Goal: Task Accomplishment & Management: Manage account settings

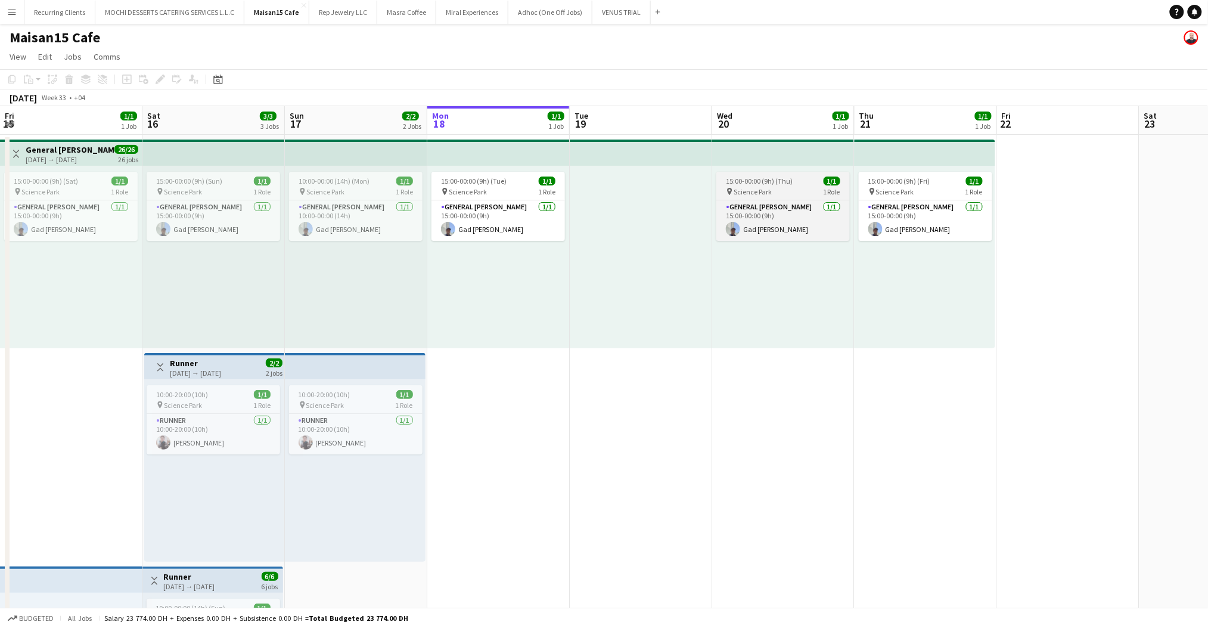
scroll to position [0, 284]
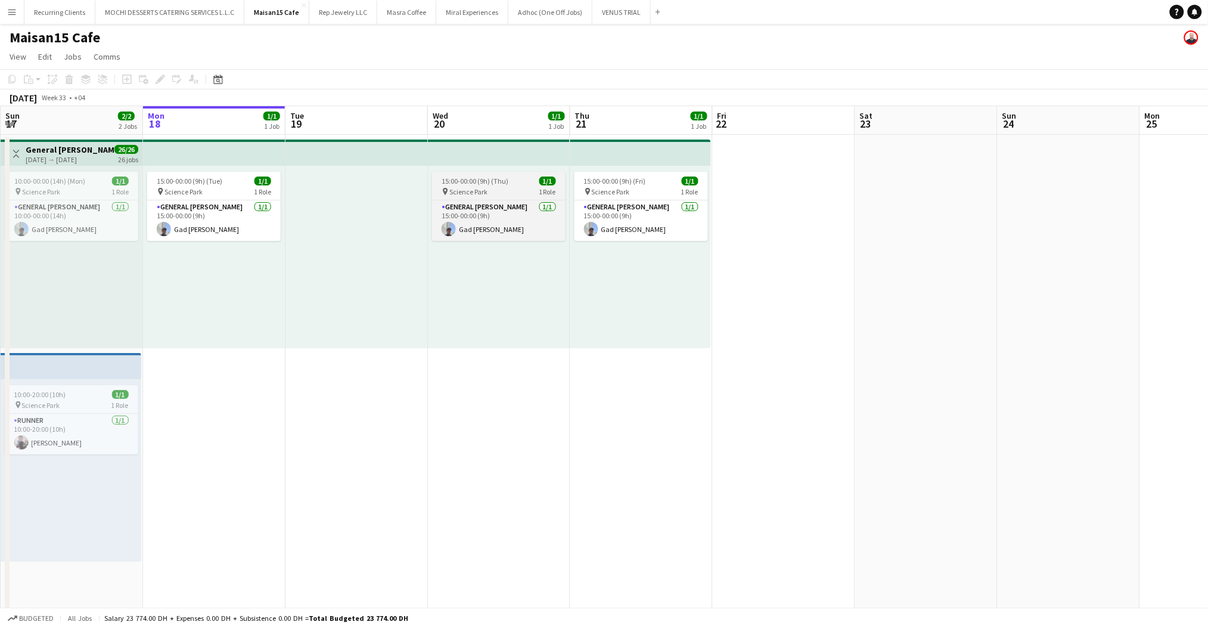
click at [477, 182] on span "15:00-00:00 (9h) (Thu)" at bounding box center [475, 180] width 67 height 9
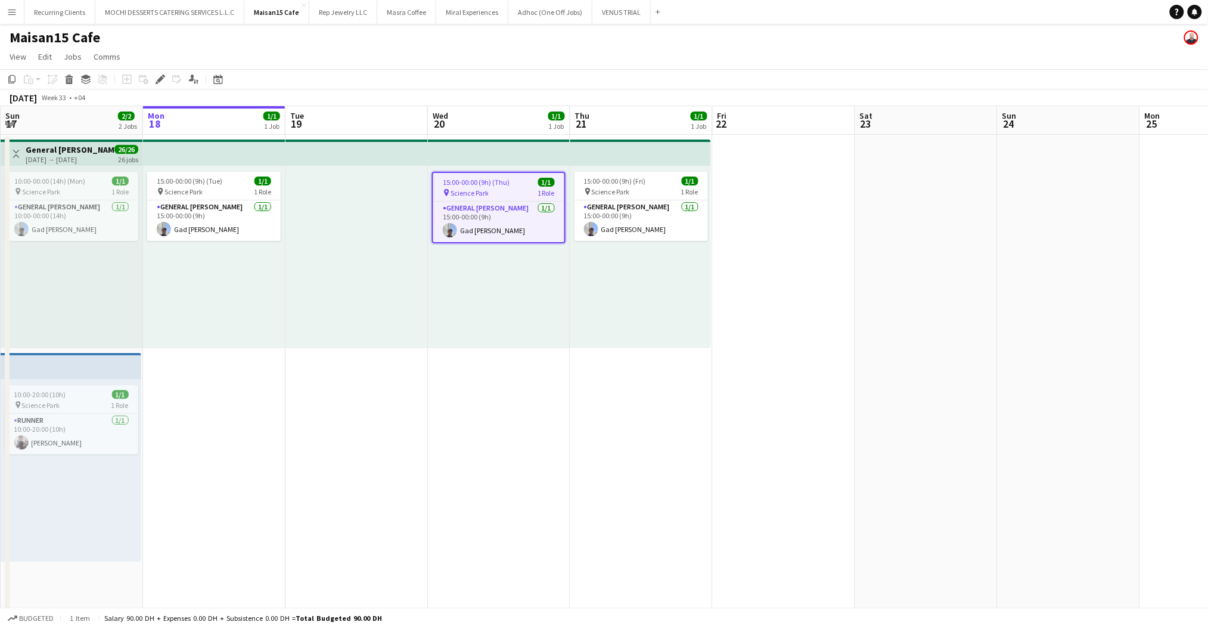
click at [489, 156] on app-top-bar at bounding box center [499, 153] width 142 height 26
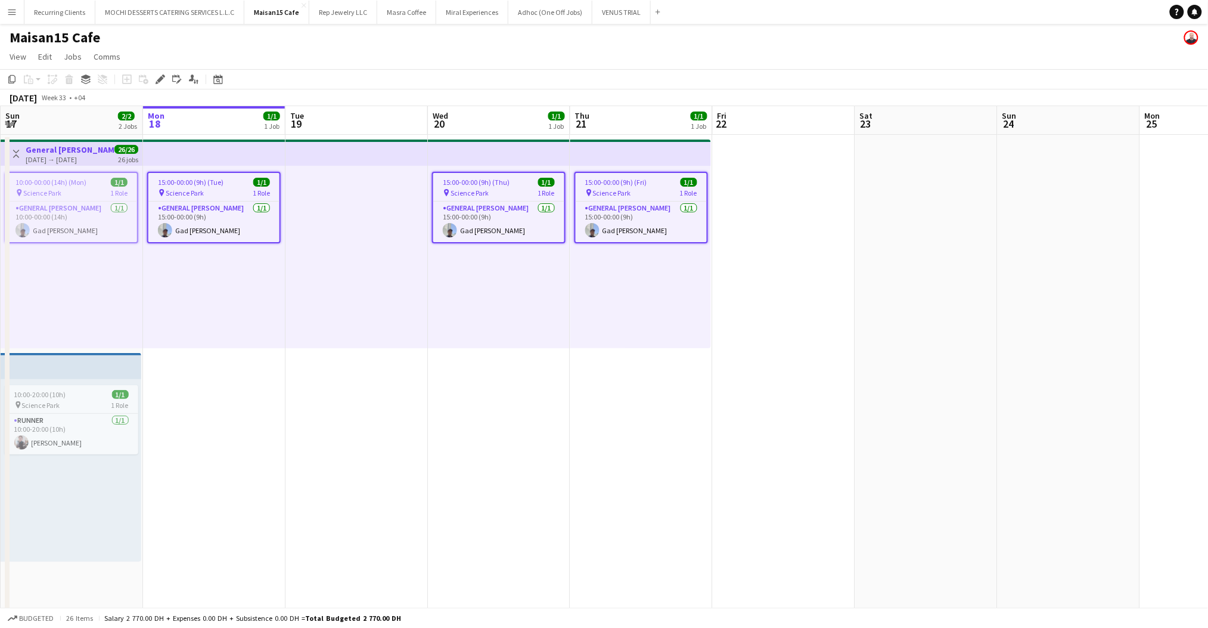
click at [767, 162] on app-date-cell at bounding box center [784, 564] width 142 height 858
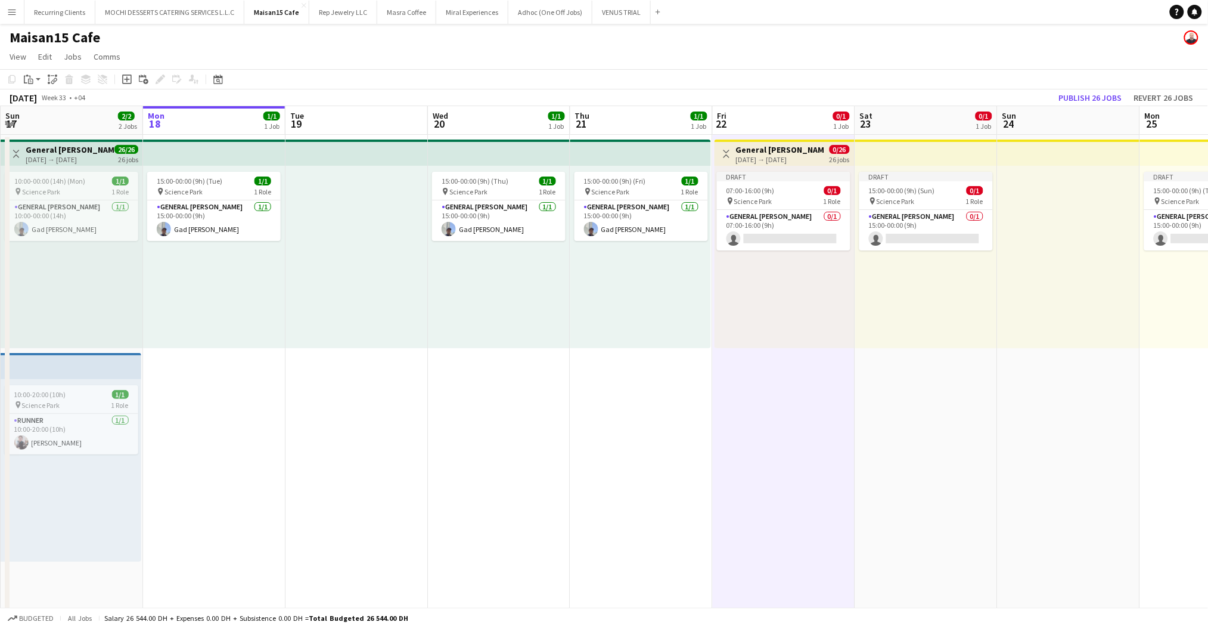
click at [787, 149] on h3 "General [PERSON_NAME]" at bounding box center [780, 149] width 89 height 11
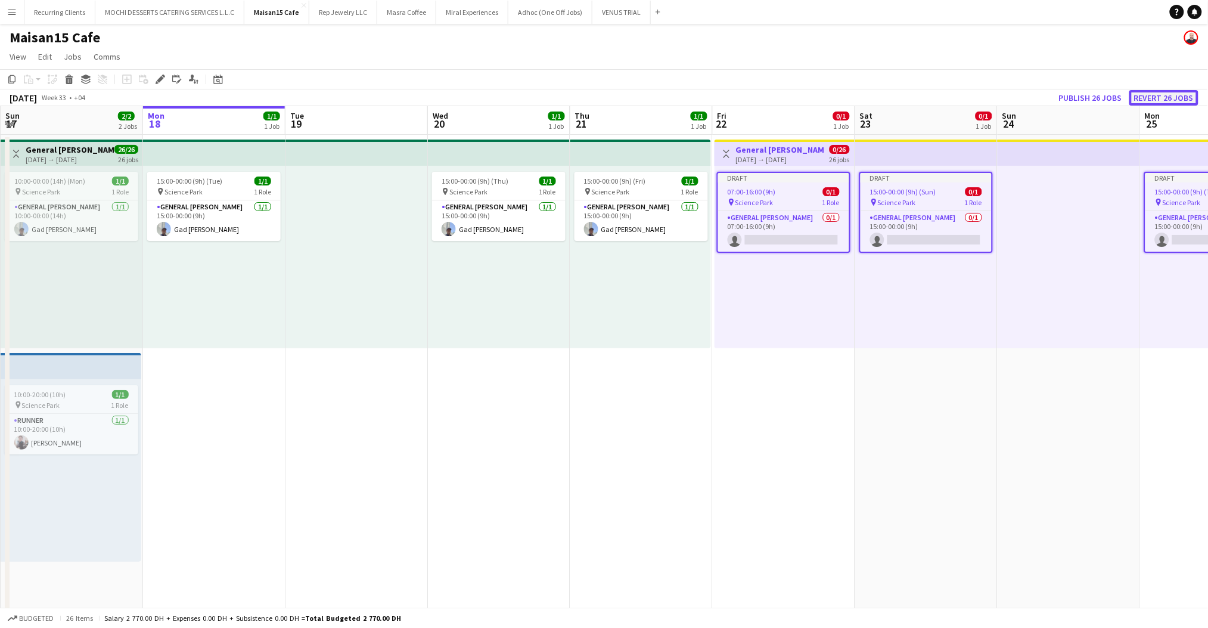
click at [1171, 91] on button "Revert 26 jobs" at bounding box center [1164, 98] width 69 height 16
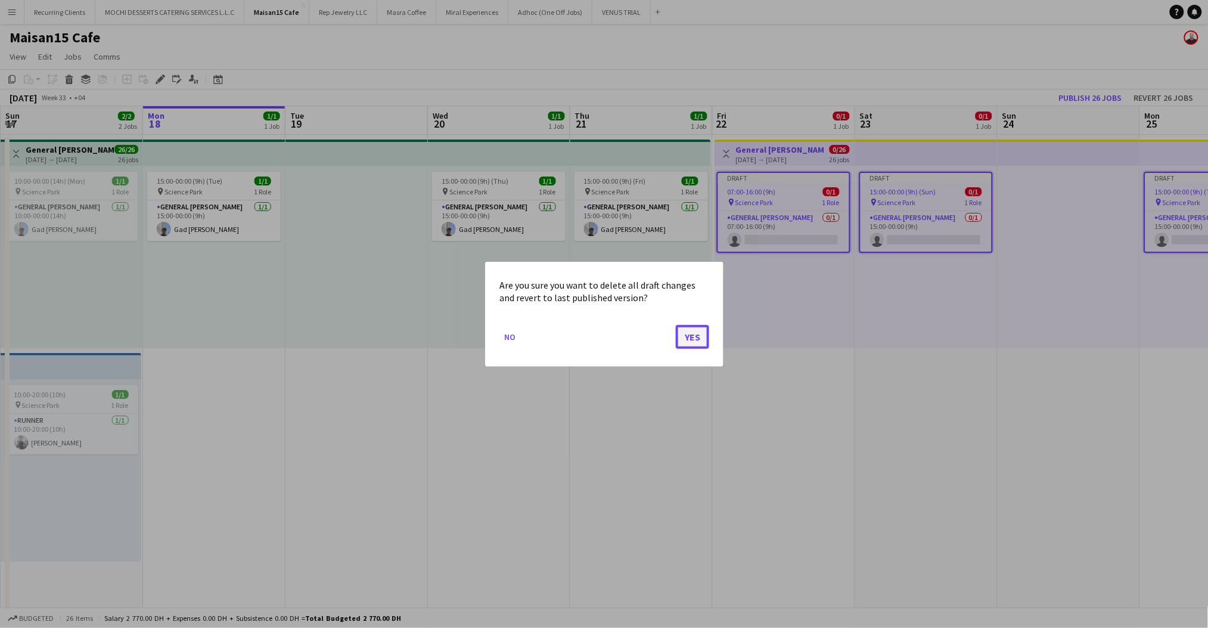
click at [695, 346] on button "Yes" at bounding box center [692, 336] width 33 height 24
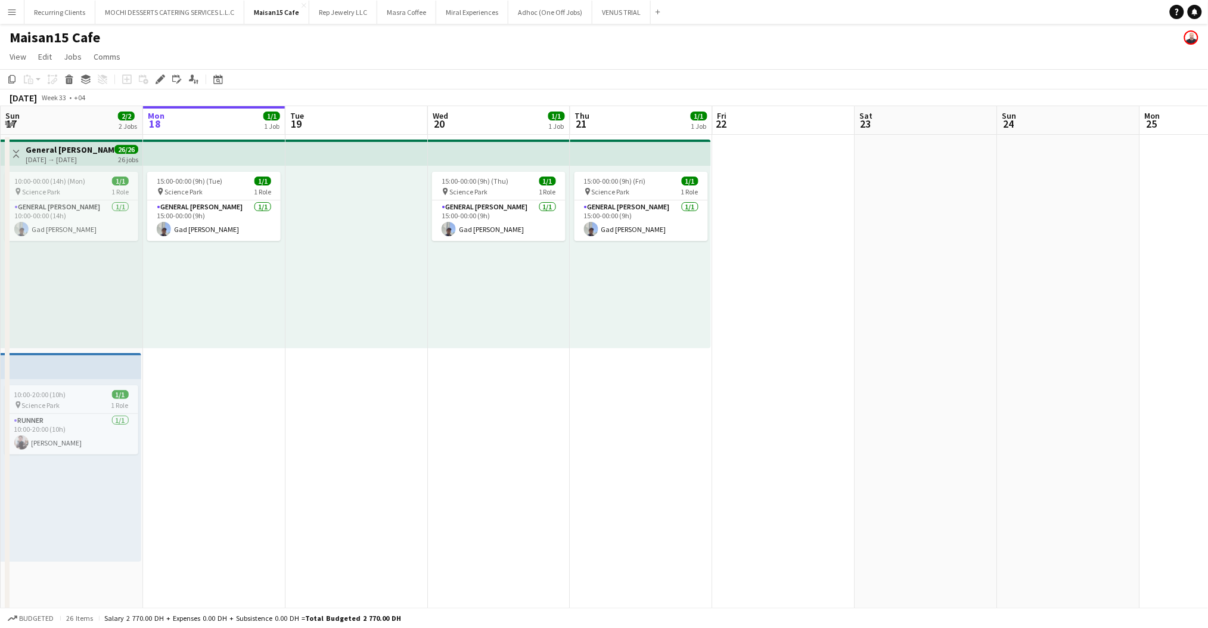
click at [733, 167] on app-date-cell at bounding box center [784, 564] width 142 height 858
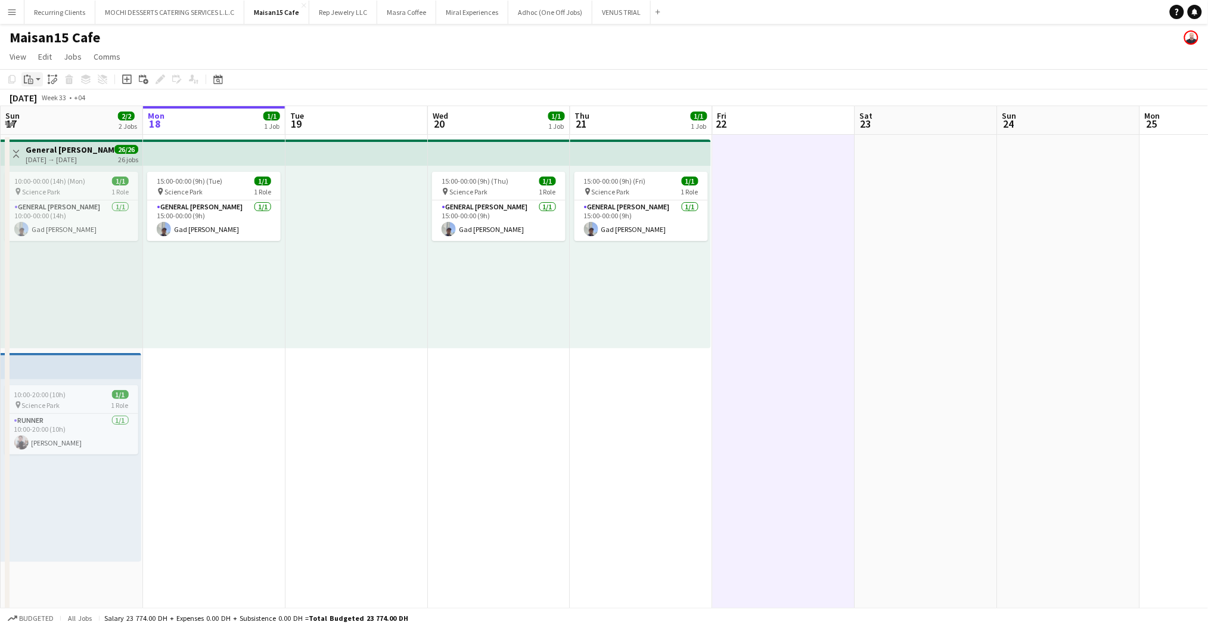
click at [32, 80] on icon "Paste" at bounding box center [29, 80] width 10 height 10
click at [36, 117] on link "Paste with crew Ctrl+Shift+V" at bounding box center [88, 122] width 112 height 11
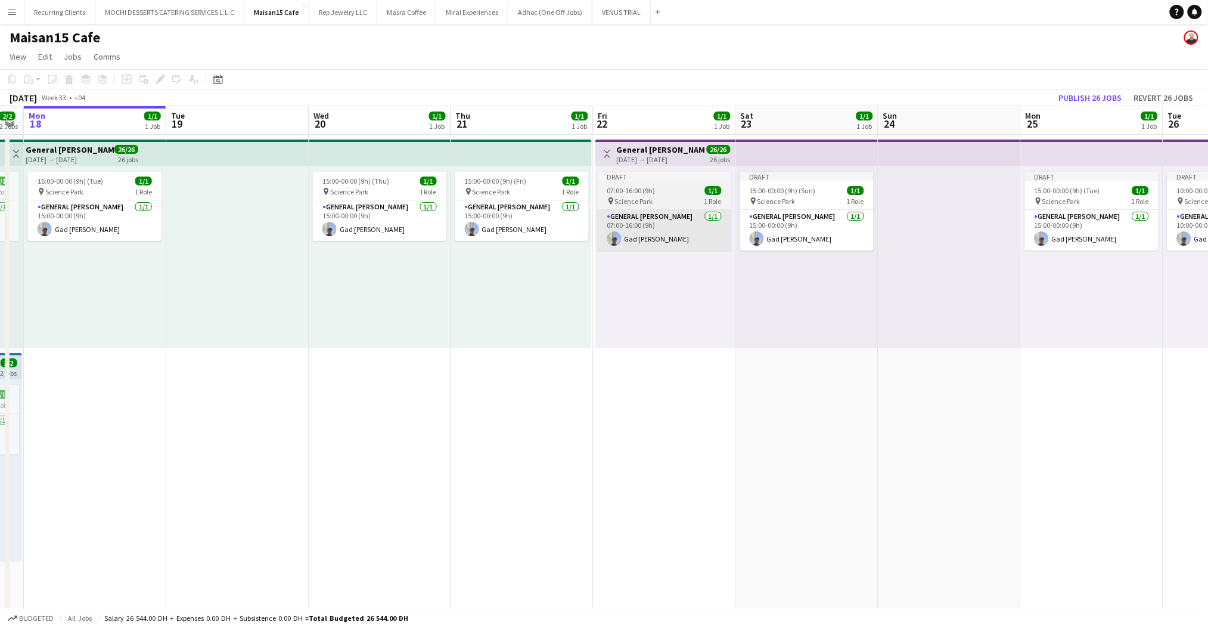
scroll to position [0, 405]
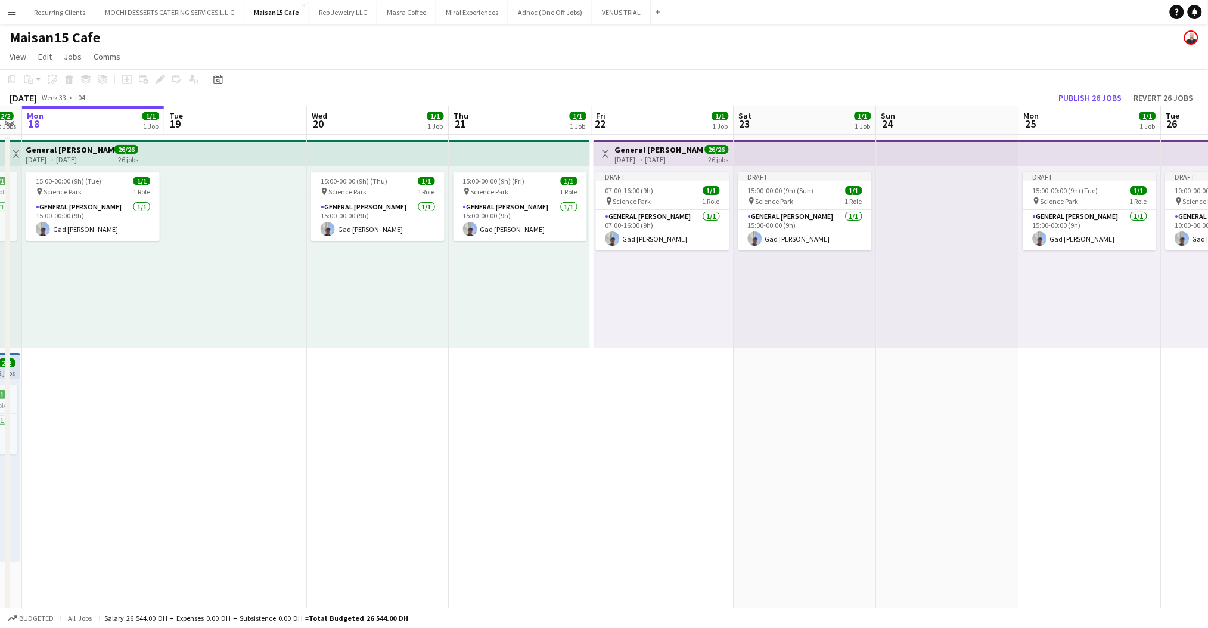
click at [706, 150] on span "26/26" at bounding box center [717, 149] width 24 height 9
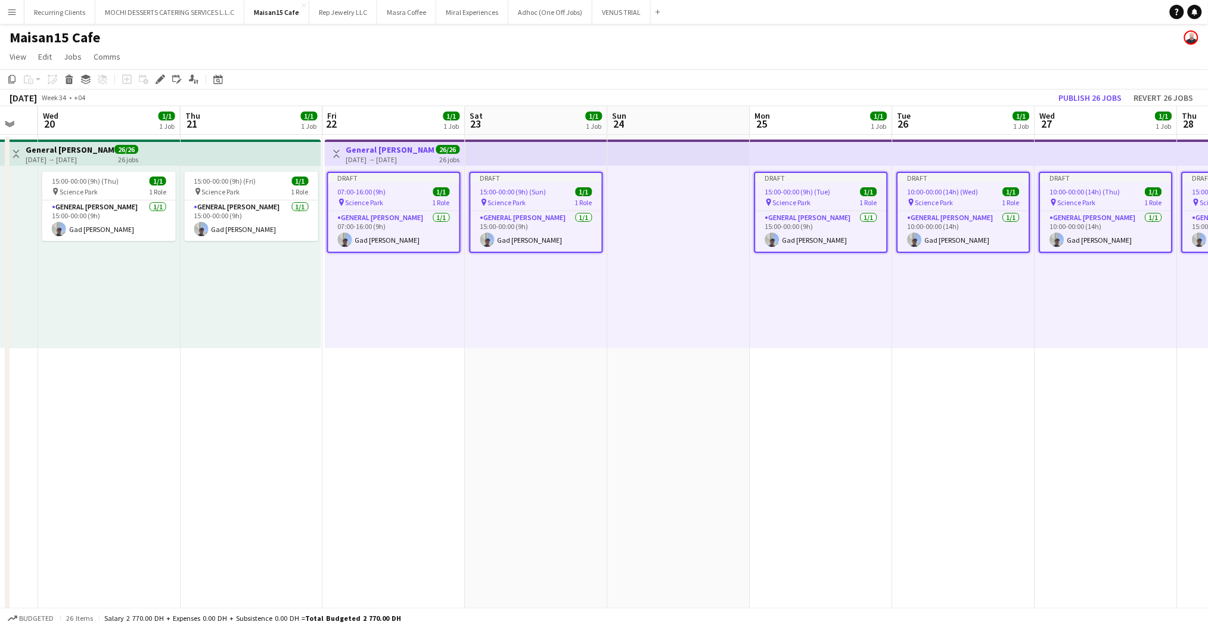
scroll to position [0, 532]
click at [159, 85] on div "Edit" at bounding box center [160, 79] width 14 height 14
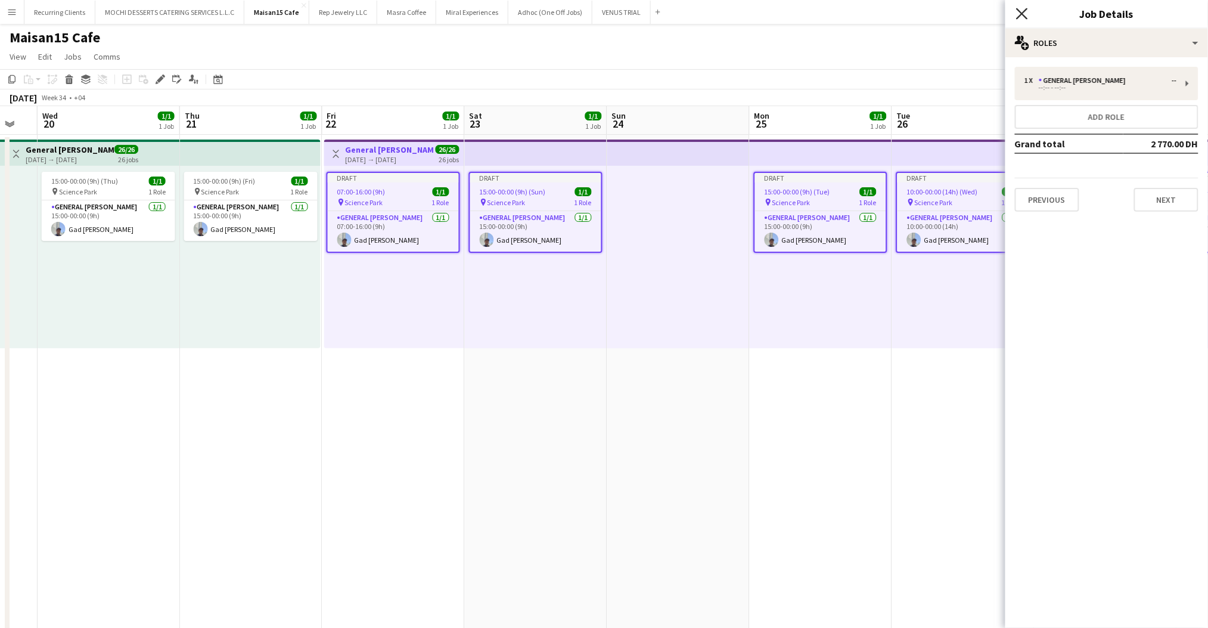
click at [1017, 16] on icon "Close pop-in" at bounding box center [1021, 13] width 11 height 11
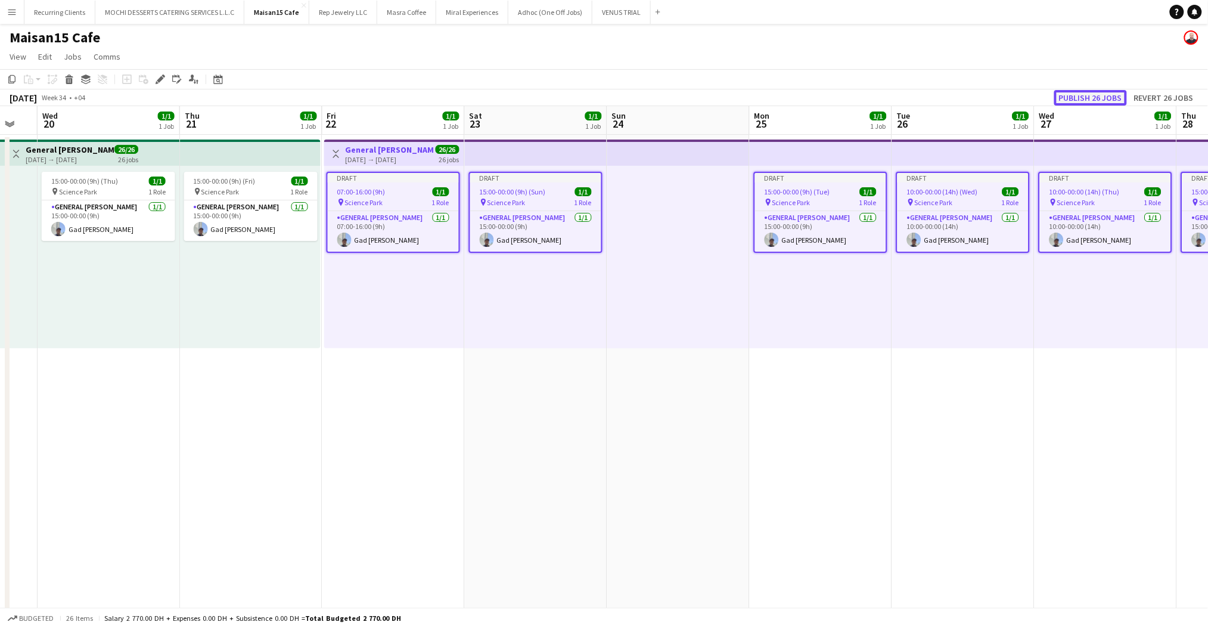
click at [1095, 99] on button "Publish 26 jobs" at bounding box center [1091, 98] width 73 height 16
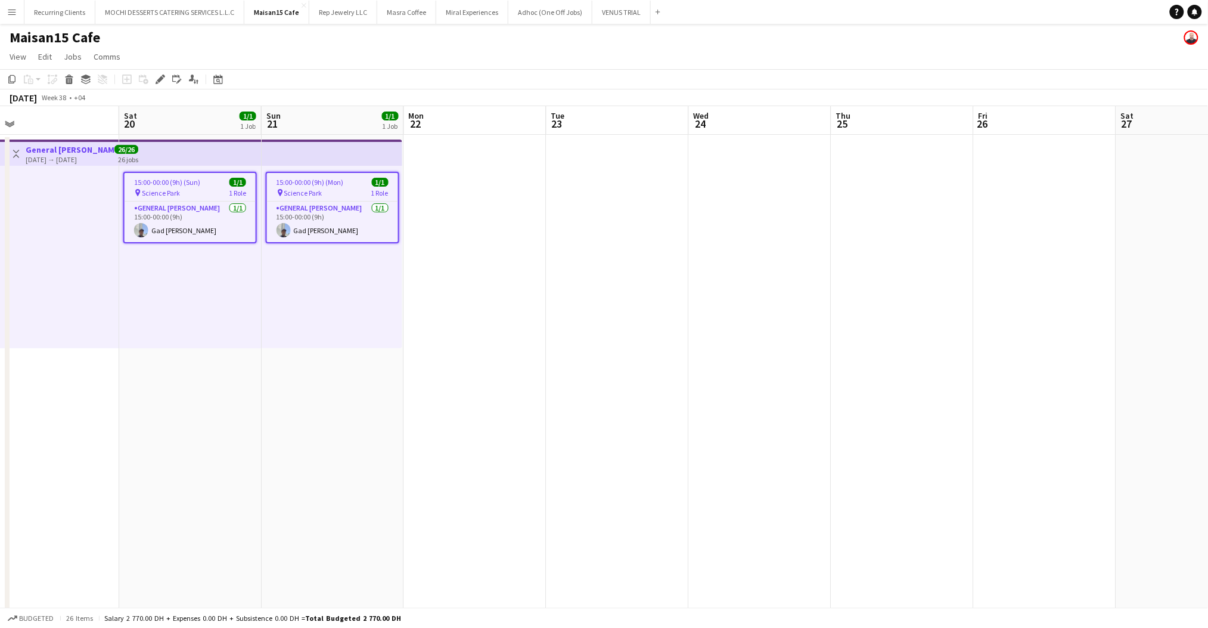
scroll to position [0, 454]
click at [156, 78] on icon "Edit" at bounding box center [161, 80] width 10 height 10
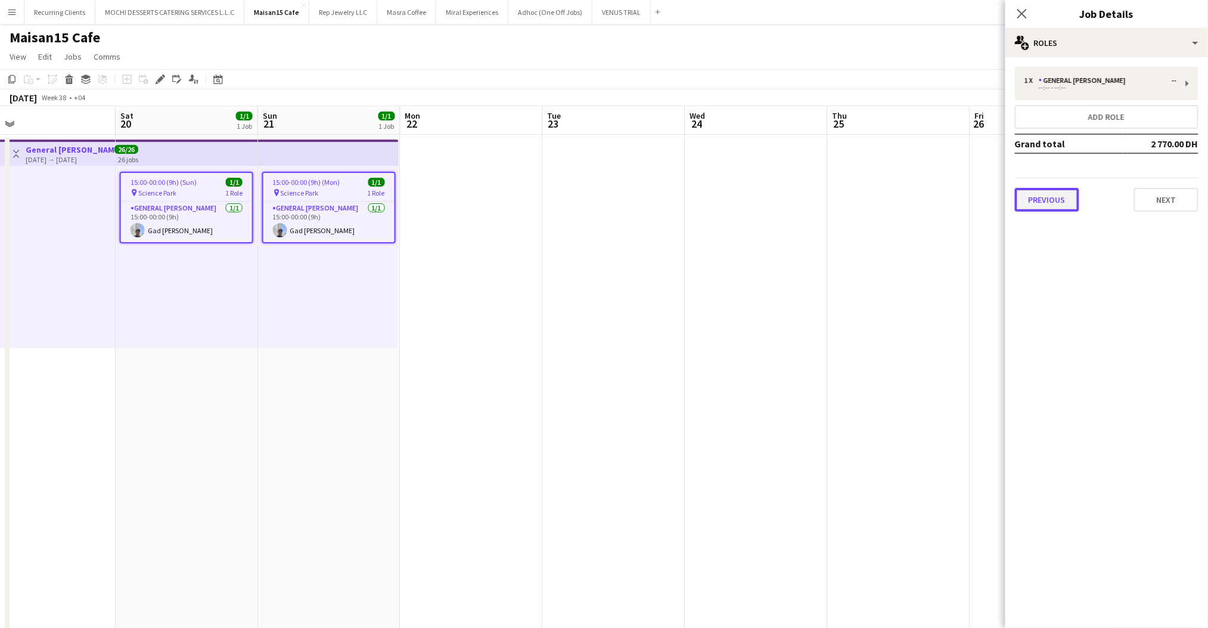
click at [1051, 207] on button "Previous" at bounding box center [1047, 200] width 64 height 24
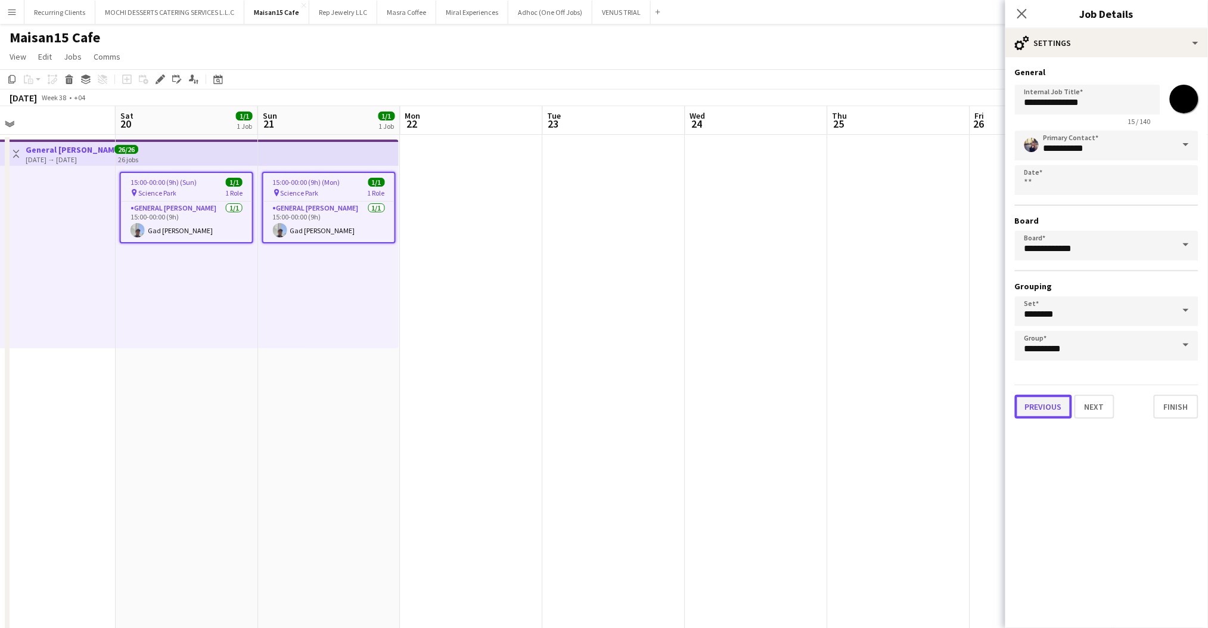
click at [1041, 397] on button "Previous" at bounding box center [1043, 407] width 57 height 24
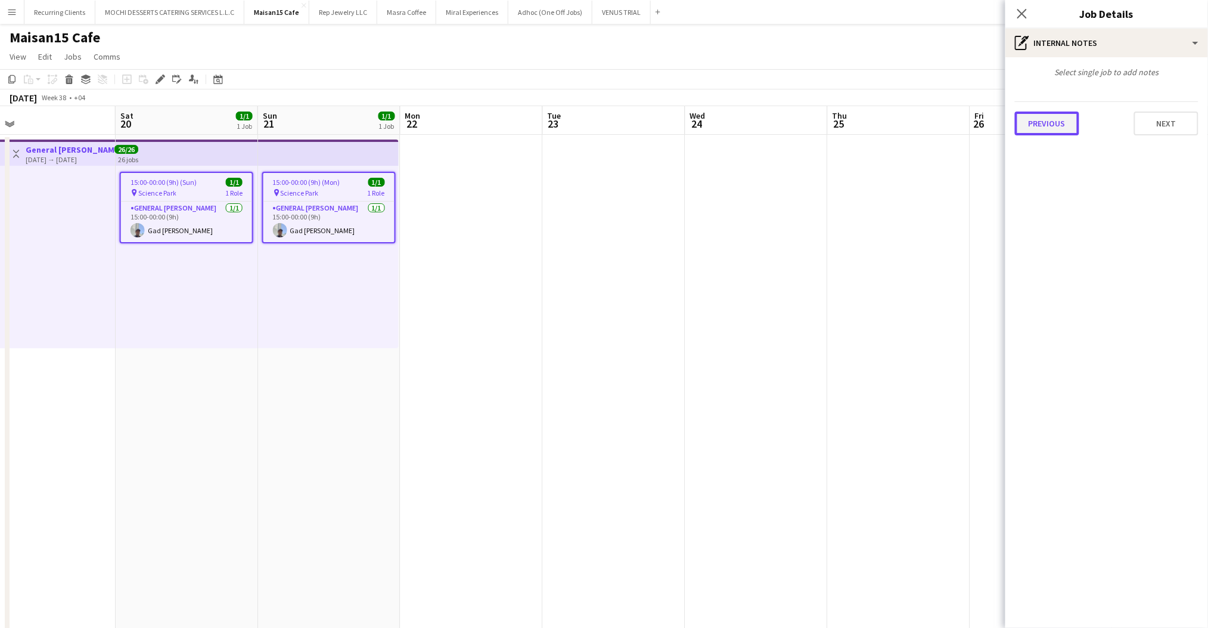
click at [1042, 128] on button "Previous" at bounding box center [1047, 123] width 64 height 24
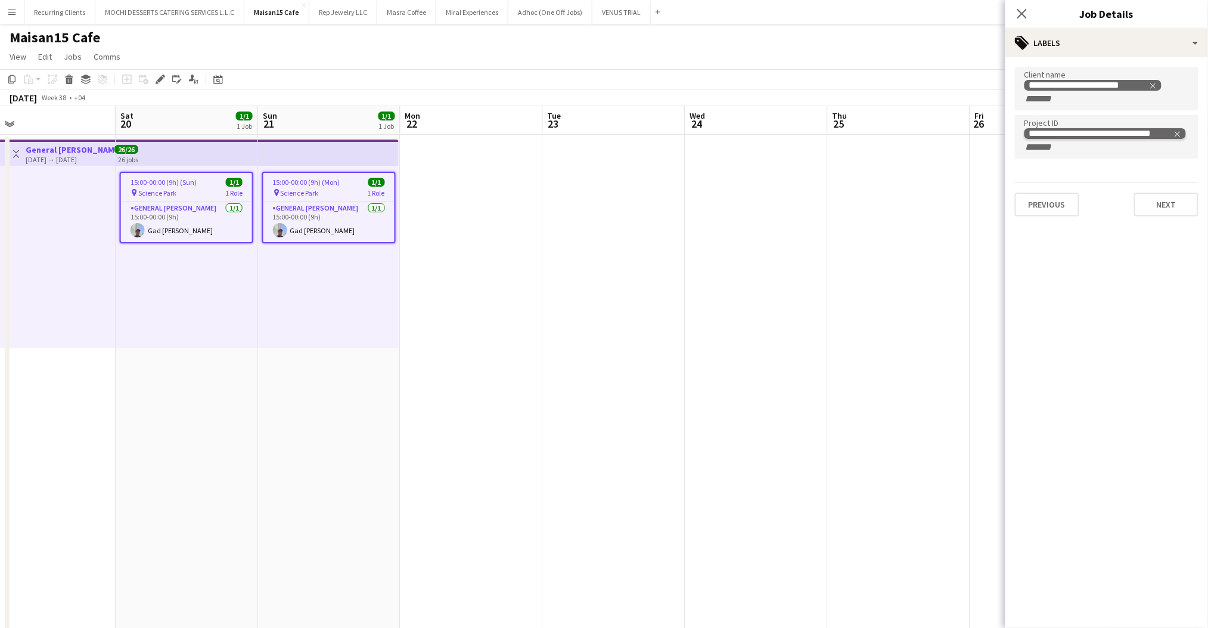
click at [1181, 130] on icon "Remove tag" at bounding box center [1178, 134] width 8 height 8
paste input "**********"
type input "**********"
click at [1174, 182] on button "Next" at bounding box center [1166, 191] width 64 height 24
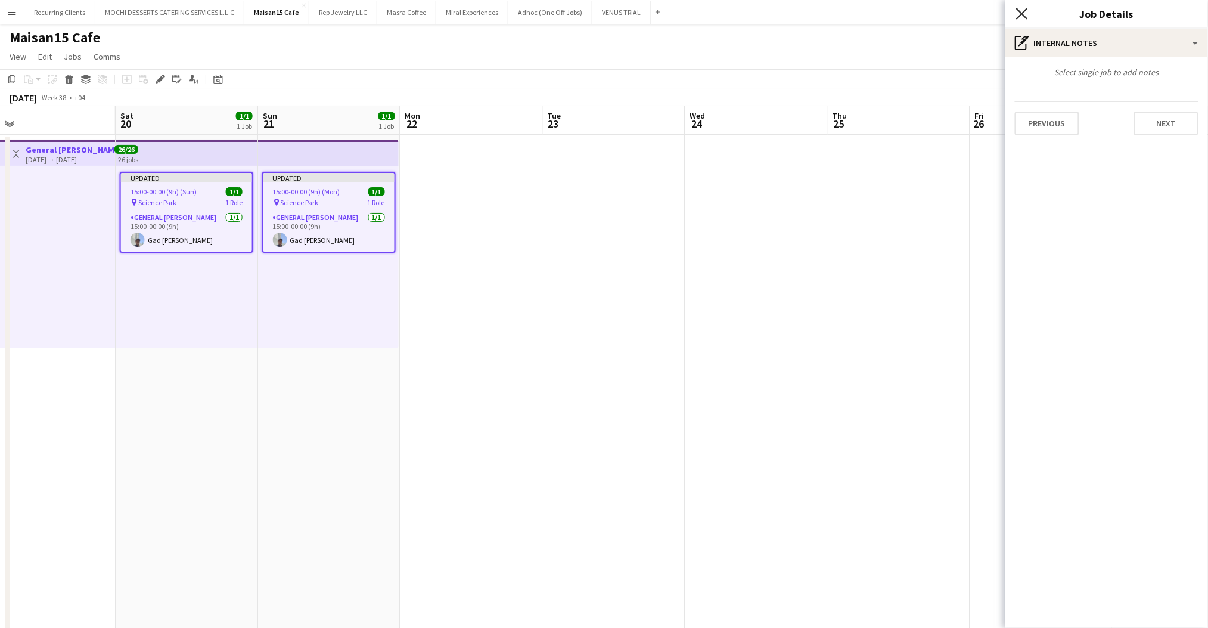
click at [1027, 8] on icon "Close pop-in" at bounding box center [1021, 13] width 11 height 11
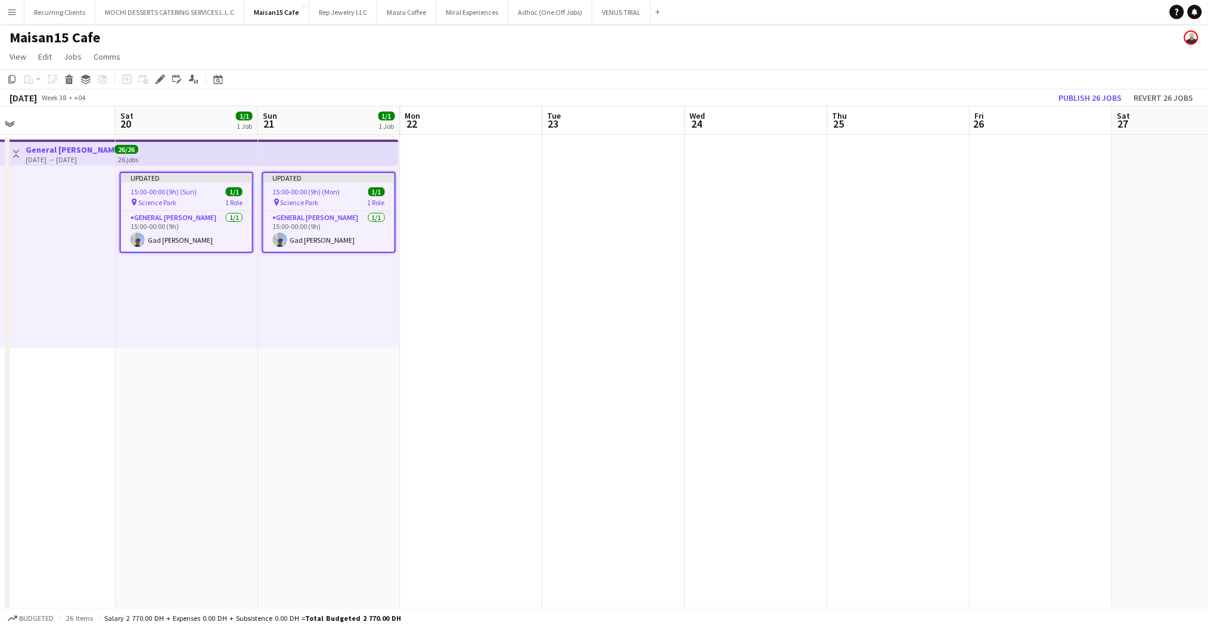
click at [1089, 88] on app-toolbar "Copy Paste Paste Ctrl+V Paste with crew Ctrl+Shift+V Paste linked Job [GEOGRAPH…" at bounding box center [604, 79] width 1208 height 20
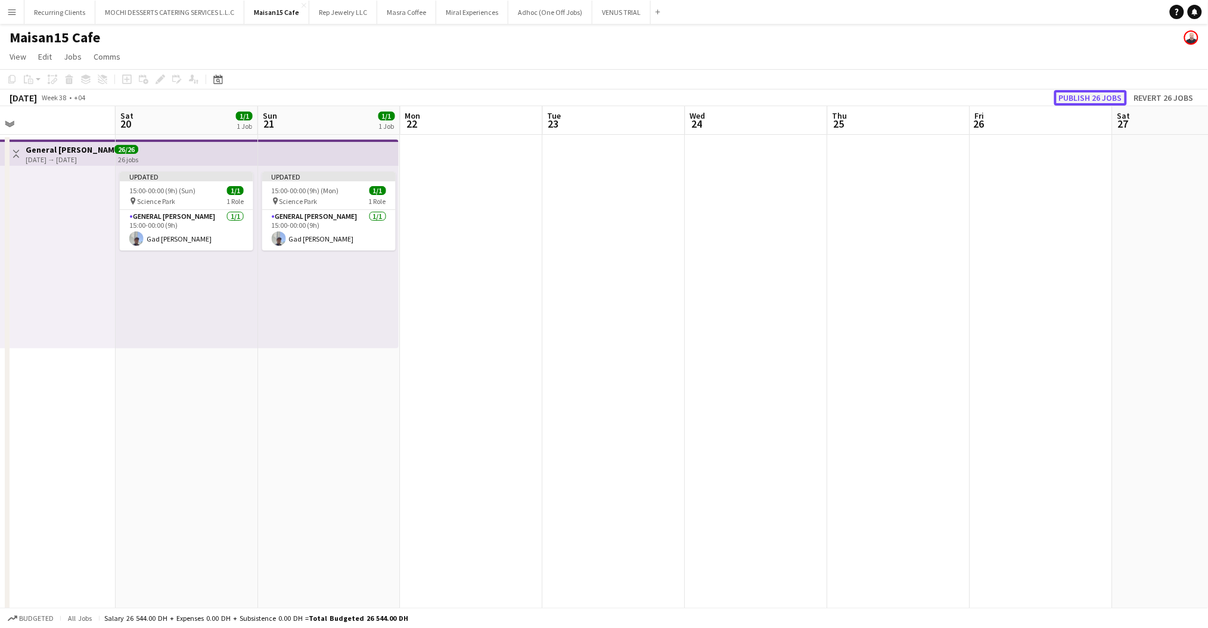
click at [1088, 91] on button "Publish 26 jobs" at bounding box center [1091, 98] width 73 height 16
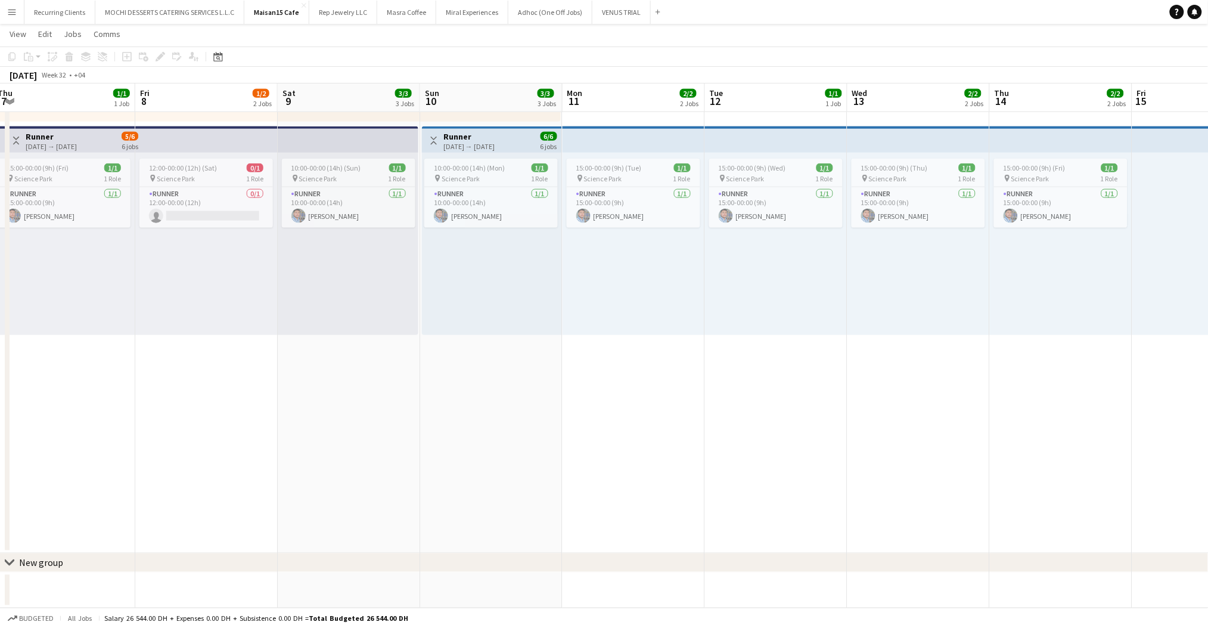
scroll to position [0, 355]
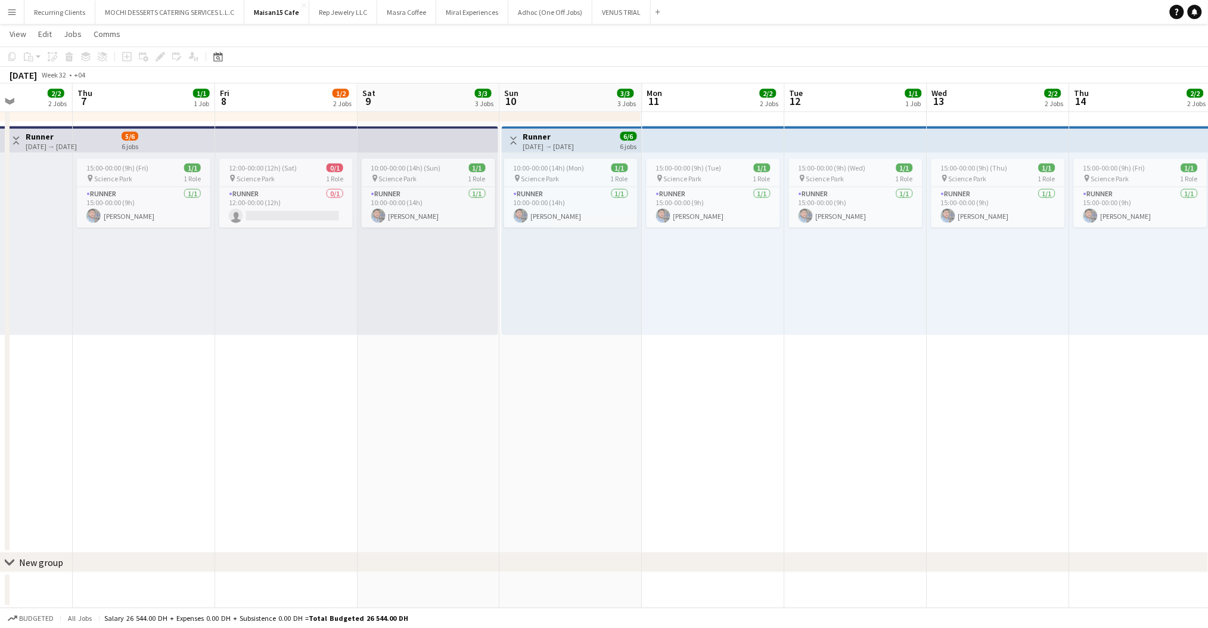
click at [604, 140] on div "Toggle View Runner [DATE] → [DATE] 6/6 6 jobs" at bounding box center [572, 141] width 131 height 20
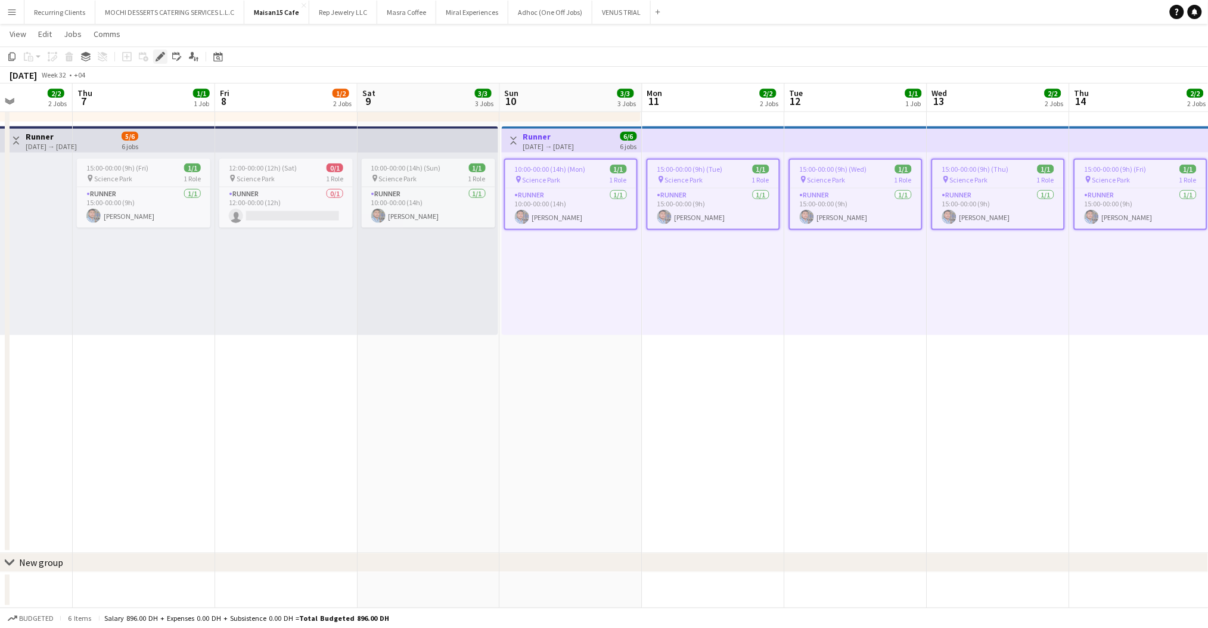
click at [156, 56] on icon "Edit" at bounding box center [161, 57] width 10 height 10
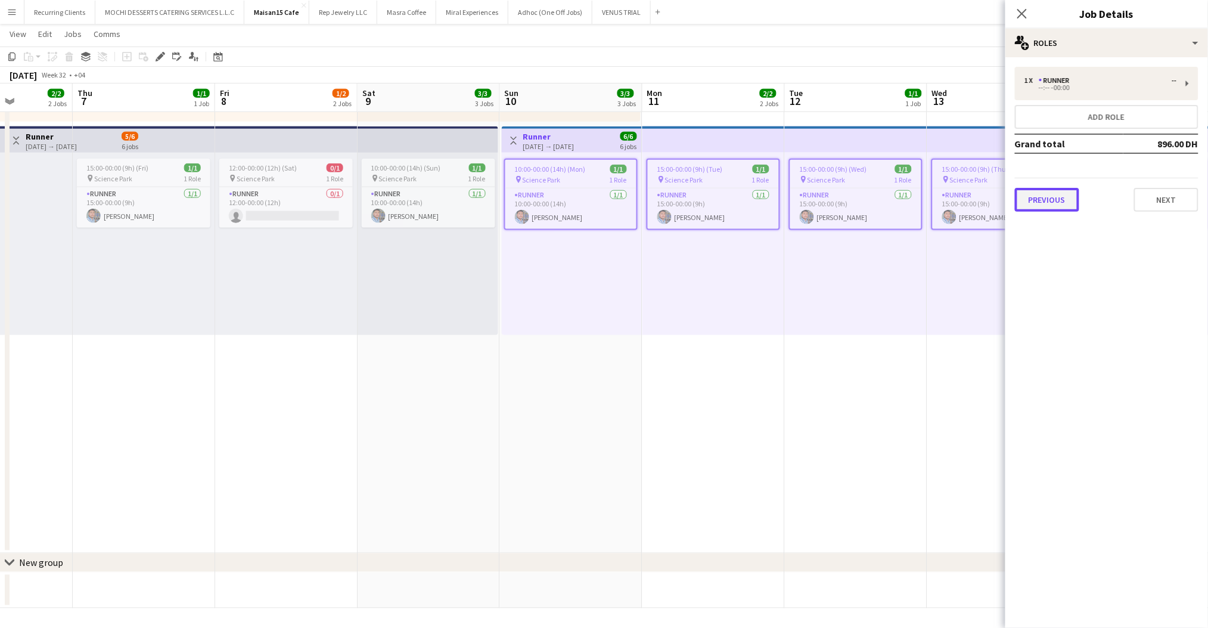
click at [1050, 196] on button "Previous" at bounding box center [1047, 200] width 64 height 24
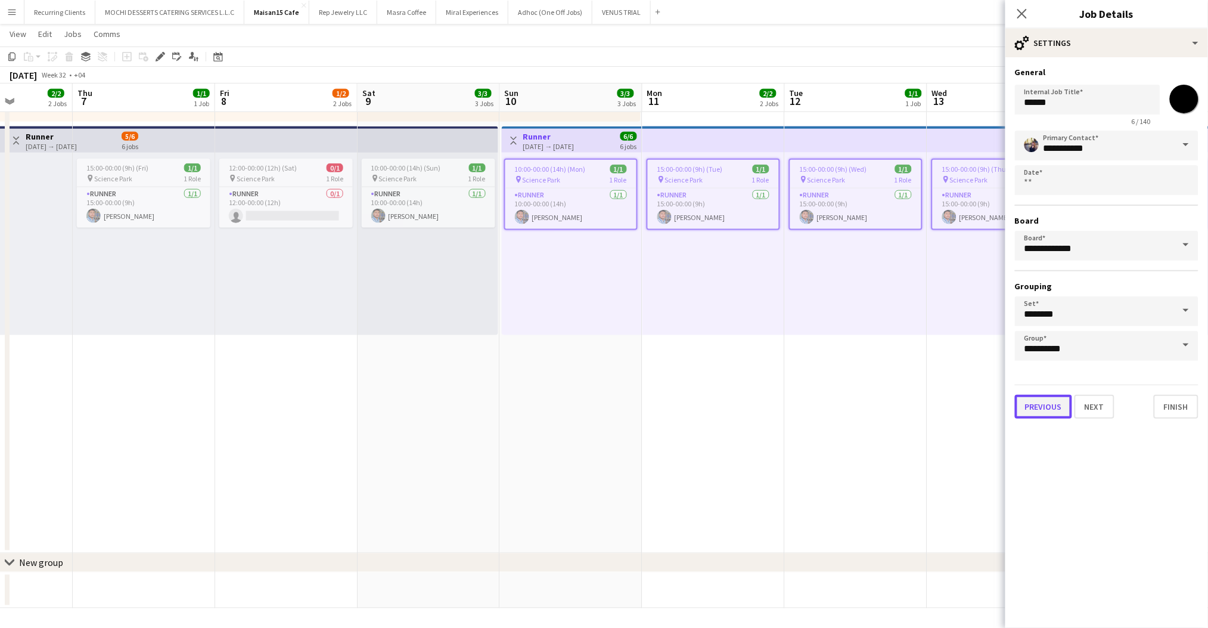
click at [1046, 396] on button "Previous" at bounding box center [1043, 407] width 57 height 24
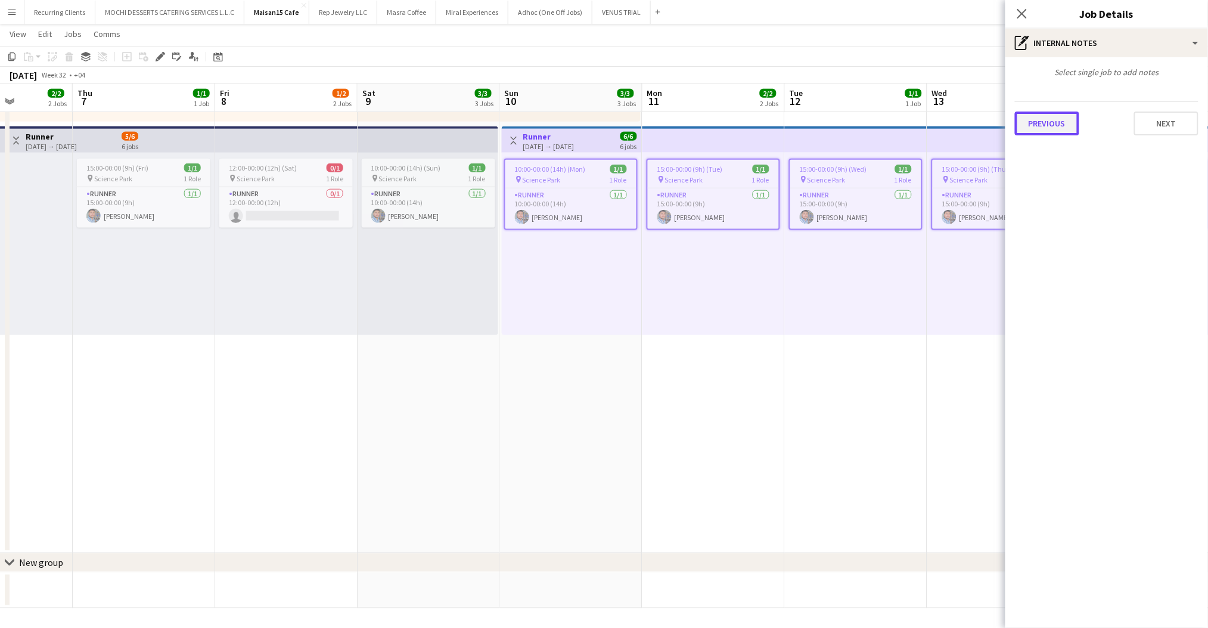
click at [1049, 121] on button "Previous" at bounding box center [1047, 123] width 64 height 24
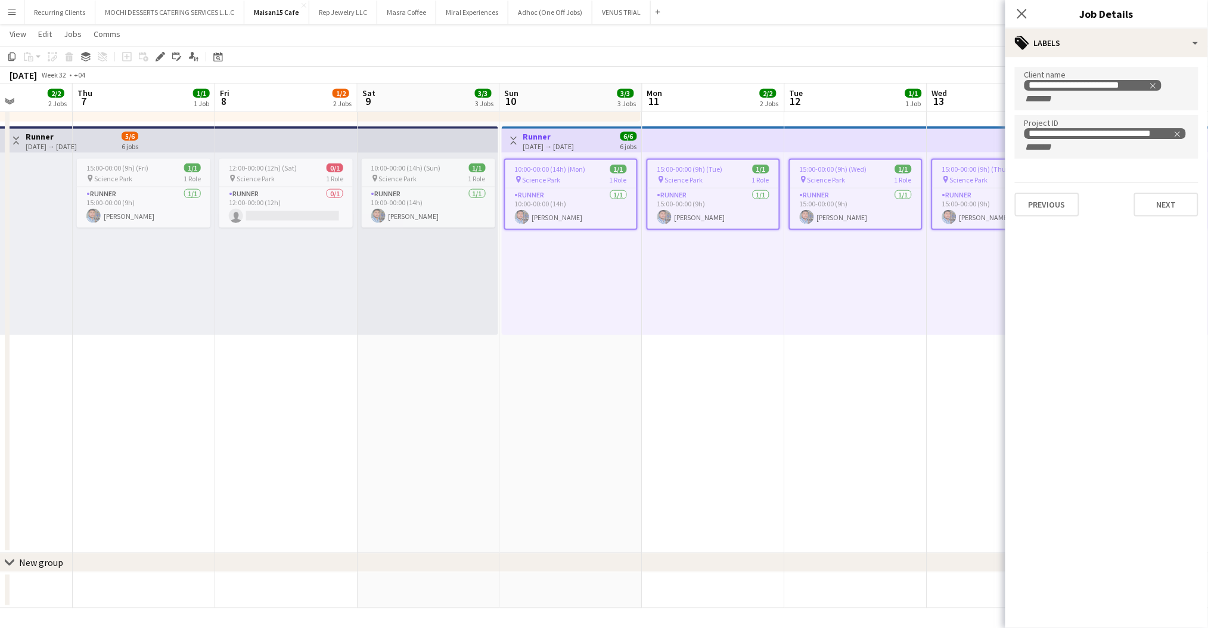
click at [442, 141] on app-top-bar at bounding box center [428, 139] width 141 height 26
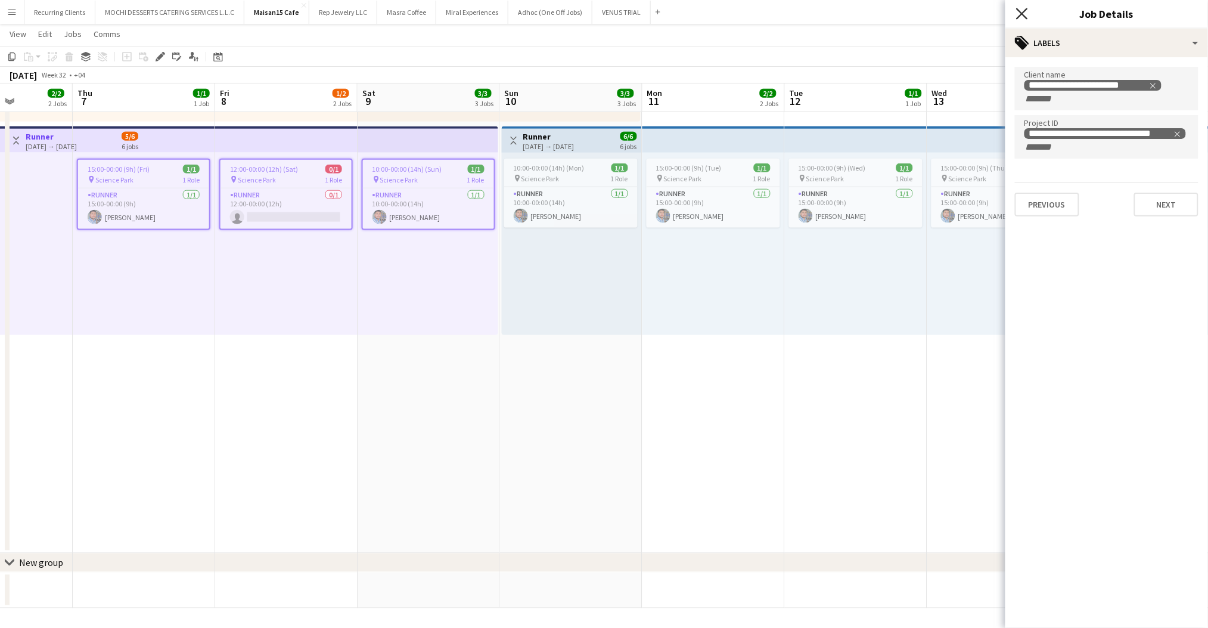
click at [1027, 16] on icon "Close pop-in" at bounding box center [1021, 13] width 11 height 11
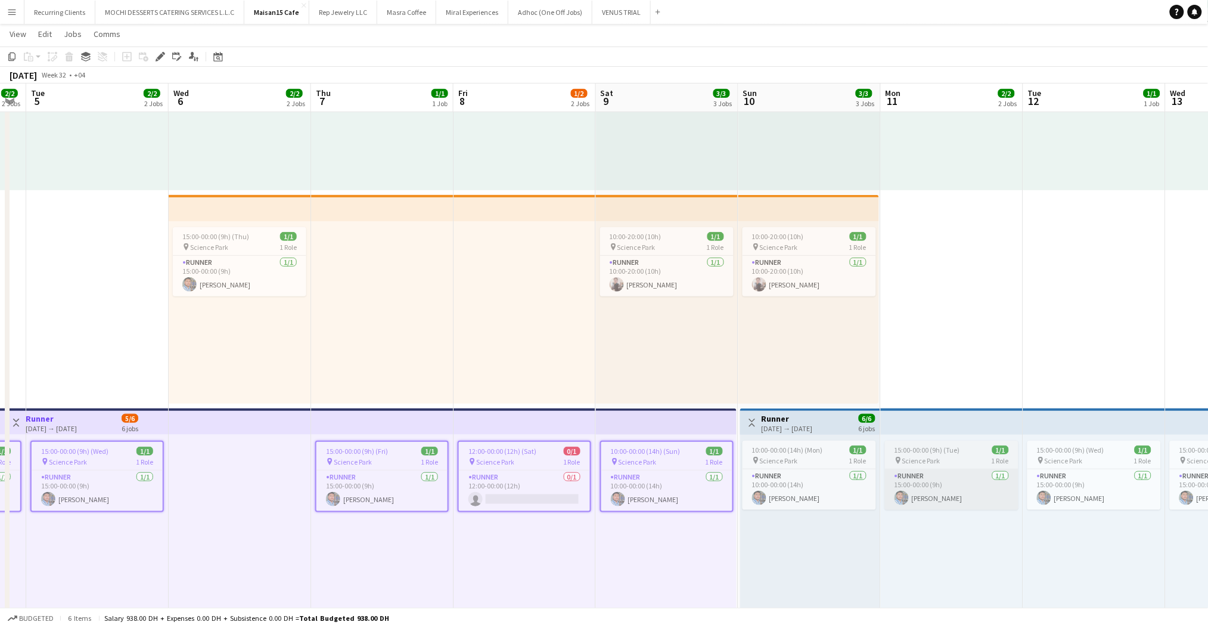
scroll to position [0, 256]
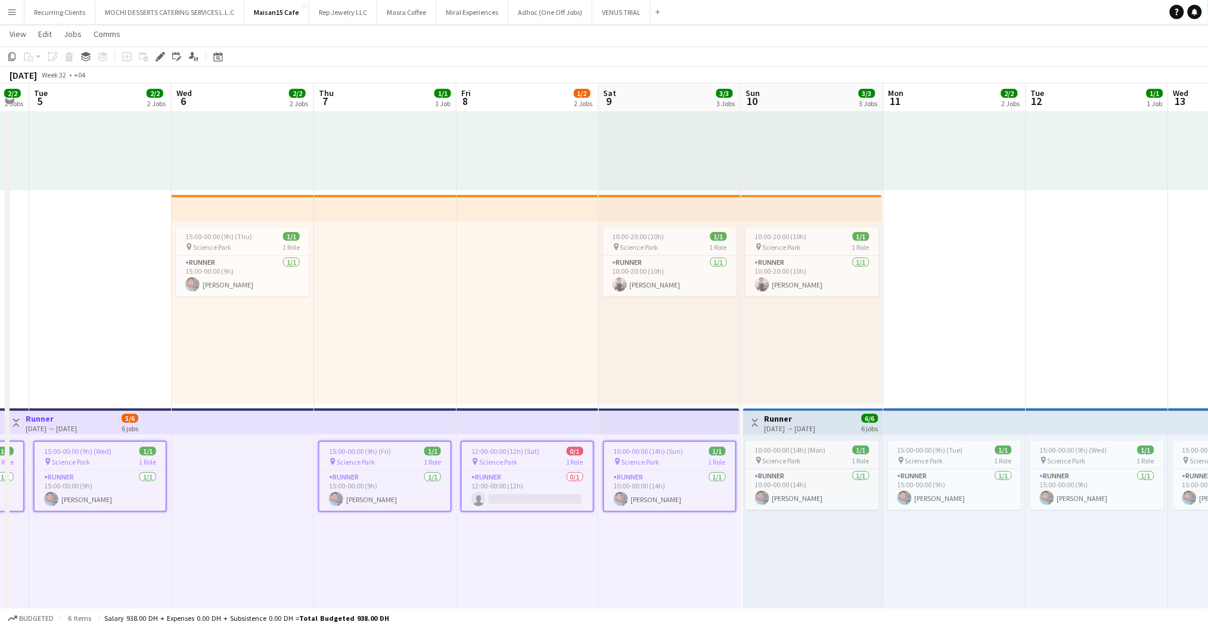
click at [969, 375] on app-date-cell "15:00-00:00 (9h) (Tue) 1/1 pin Science Park 1 Role General [PERSON_NAME] [DATE]…" at bounding box center [955, 406] width 142 height 858
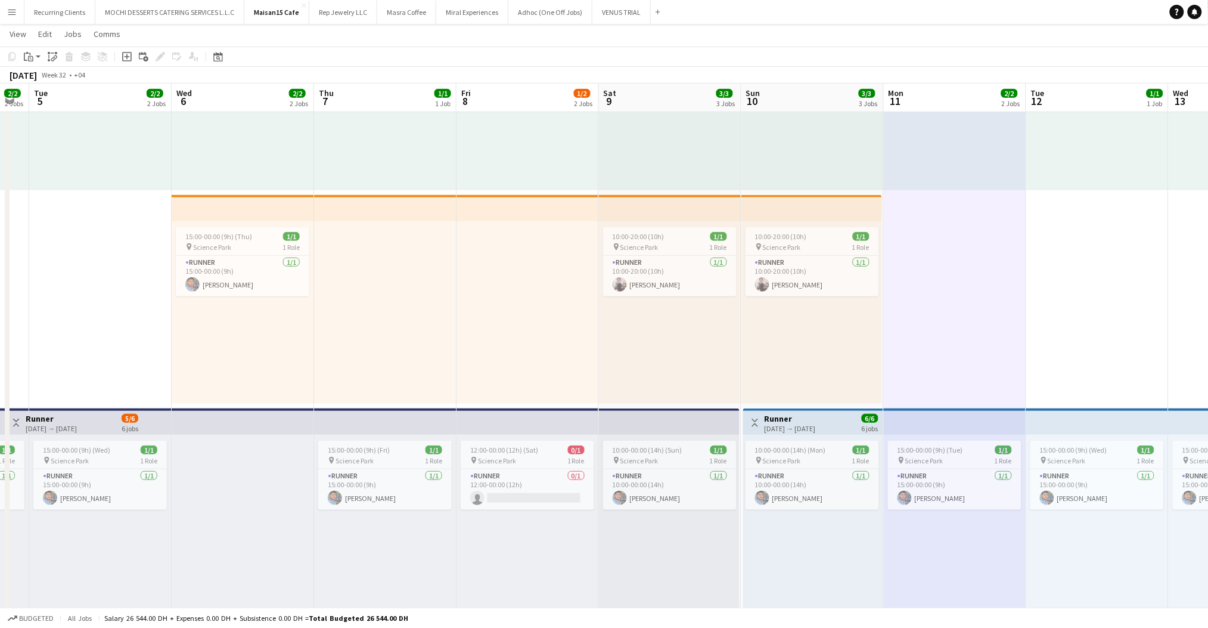
click at [761, 416] on button "Toggle View" at bounding box center [755, 423] width 14 height 14
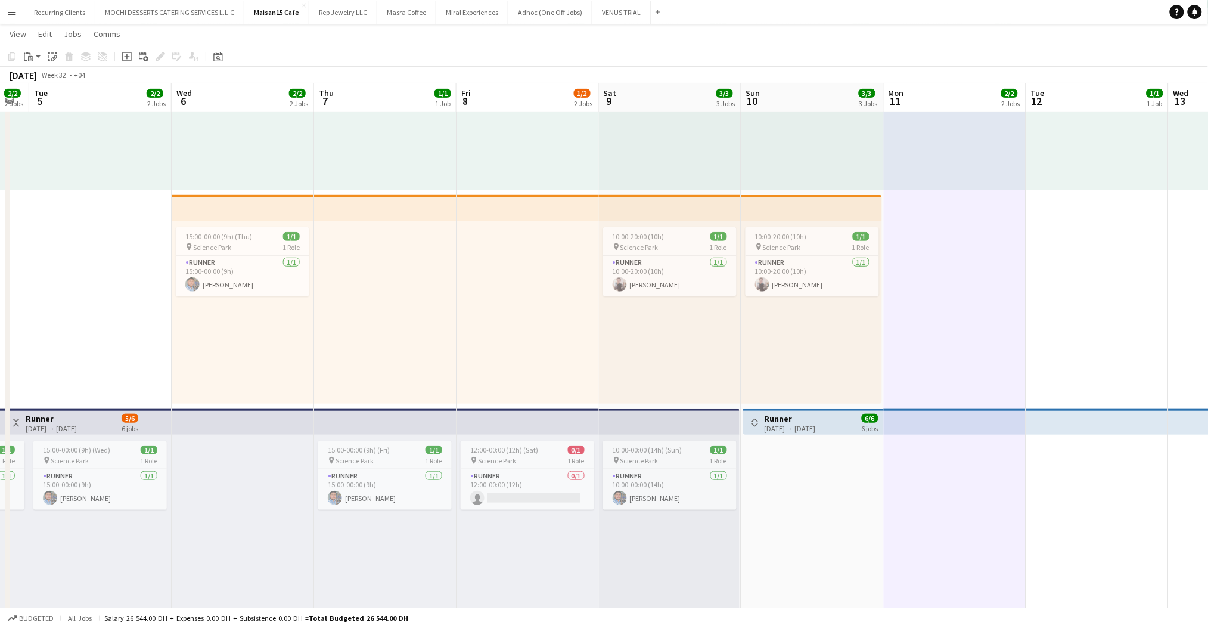
click at [762, 417] on div "Toggle View Runner [DATE] → [DATE] 6/6 6 jobs" at bounding box center [813, 423] width 131 height 20
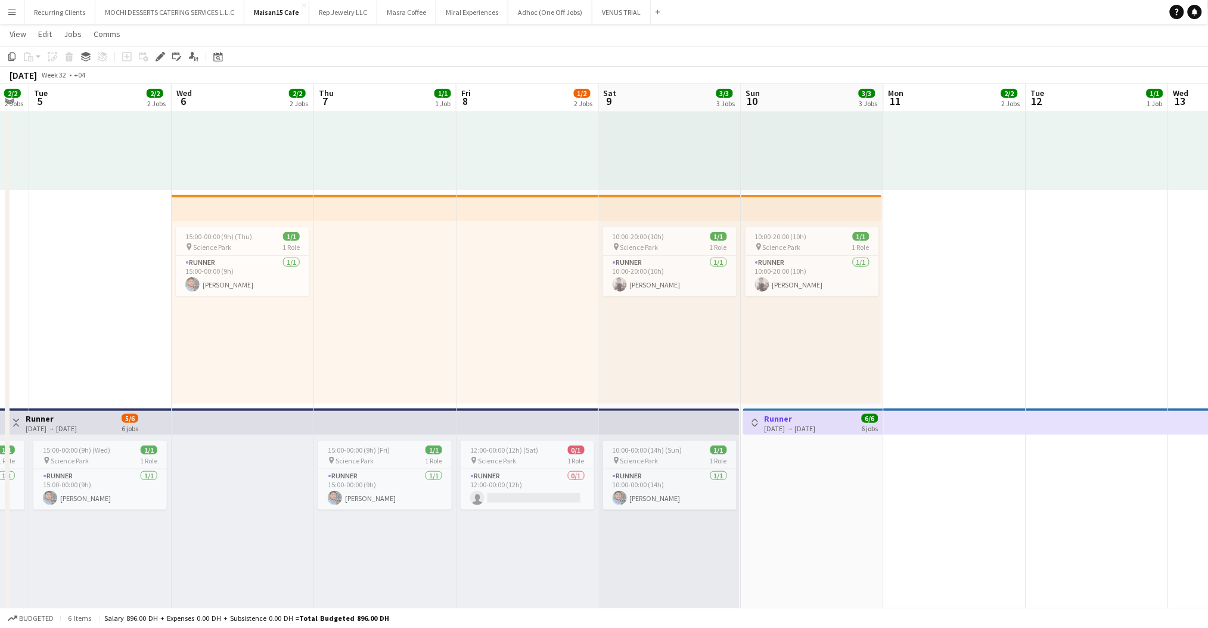
click at [755, 419] on app-icon "Toggle View" at bounding box center [755, 423] width 8 height 8
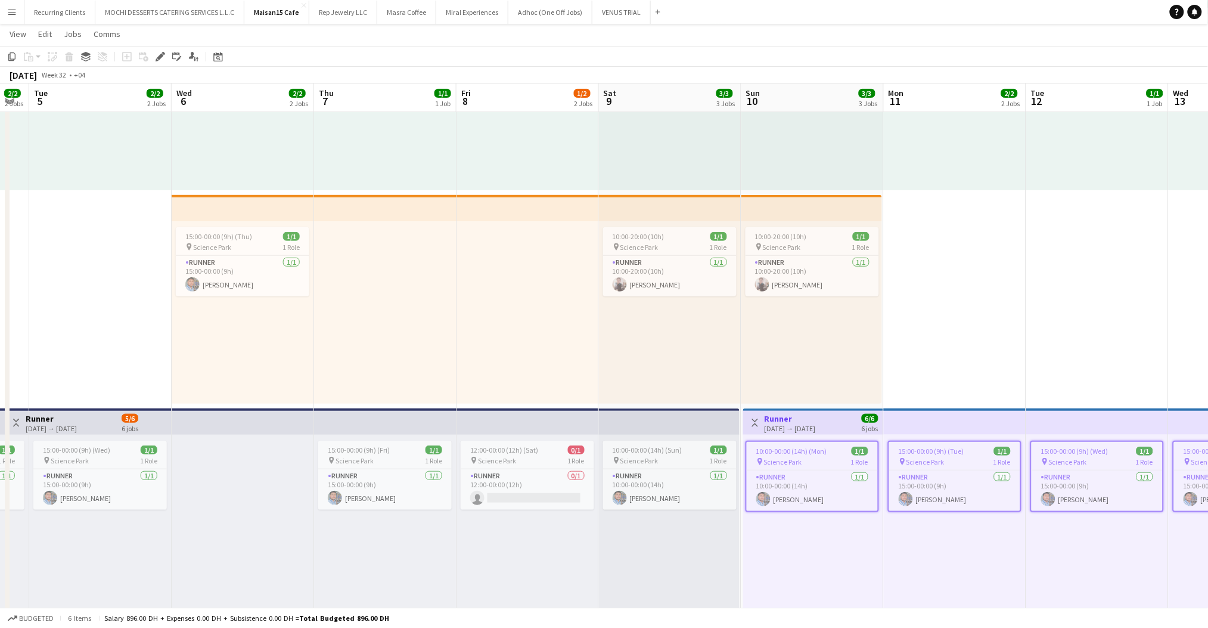
click at [918, 369] on app-date-cell "15:00-00:00 (9h) (Tue) 1/1 pin Science Park 1 Role General [PERSON_NAME] [DATE]…" at bounding box center [955, 406] width 142 height 858
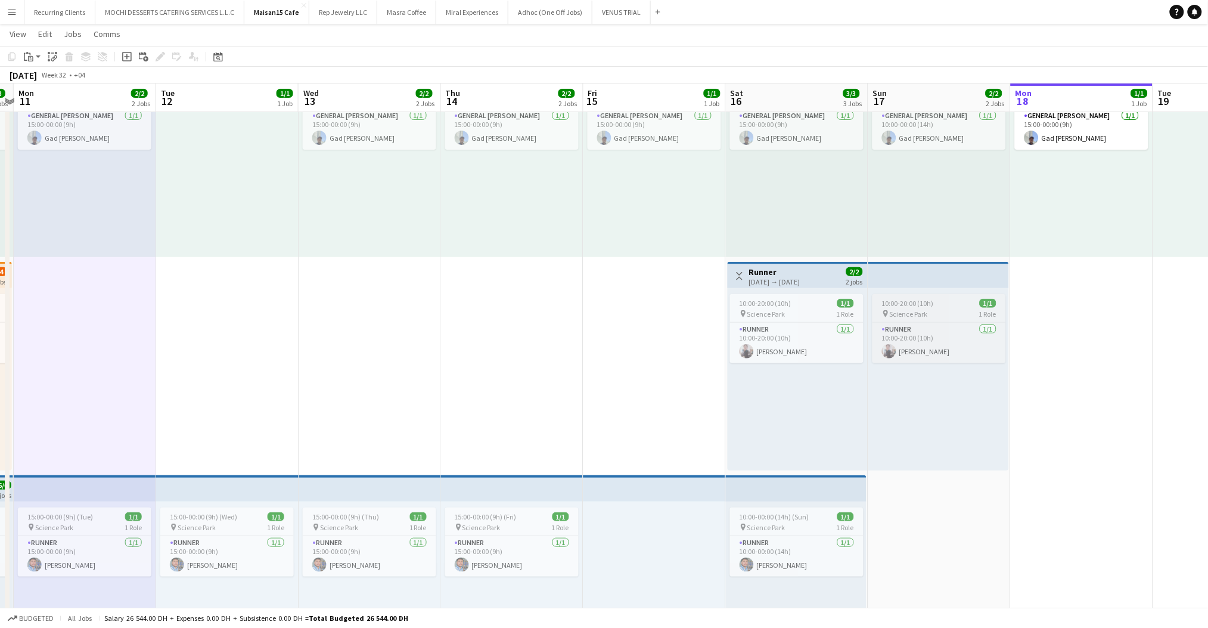
scroll to position [0, 0]
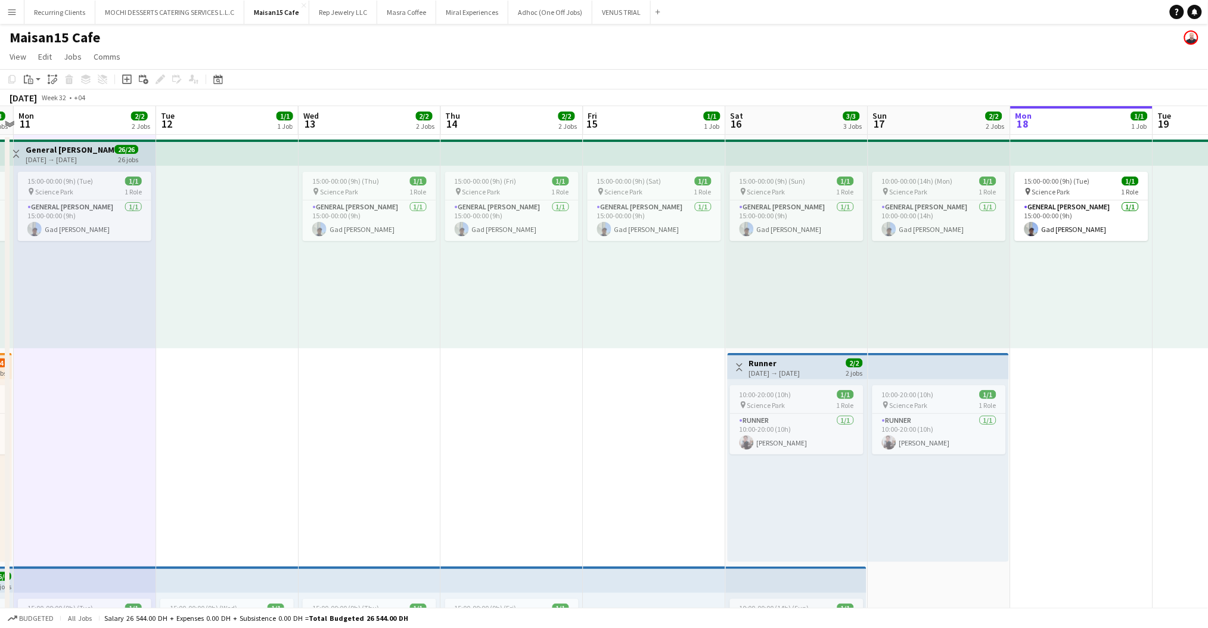
click at [796, 358] on h3 "Runner" at bounding box center [774, 363] width 51 height 11
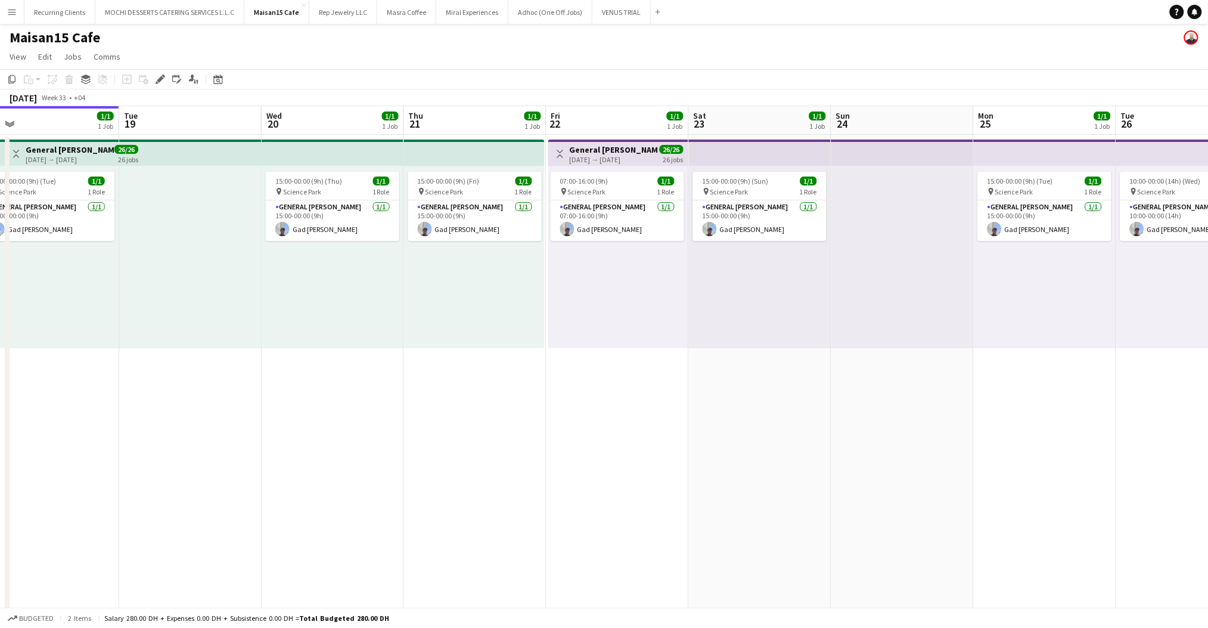
scroll to position [0, 454]
click at [759, 361] on app-date-cell "15:00-00:00 (9h) (Sun) 1/1 pin Science Park 1 Role General [PERSON_NAME] [DATE]…" at bounding box center [757, 564] width 142 height 858
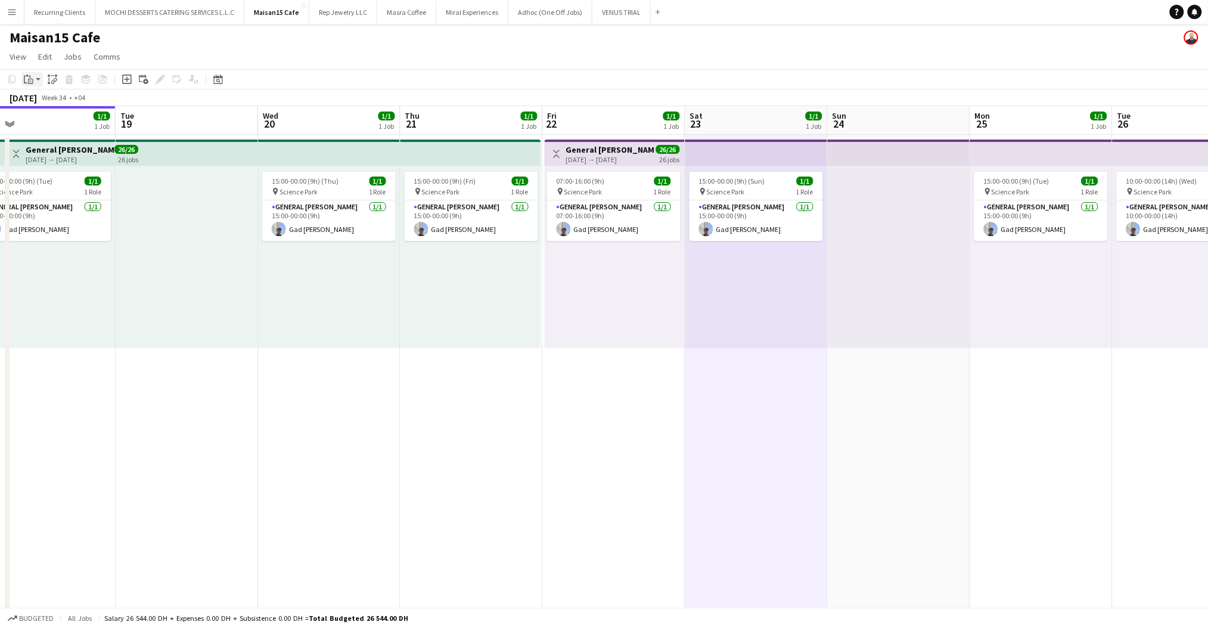
click at [26, 82] on icon "Paste" at bounding box center [29, 80] width 10 height 10
click at [40, 121] on link "Paste with crew Ctrl+Shift+V" at bounding box center [88, 122] width 112 height 11
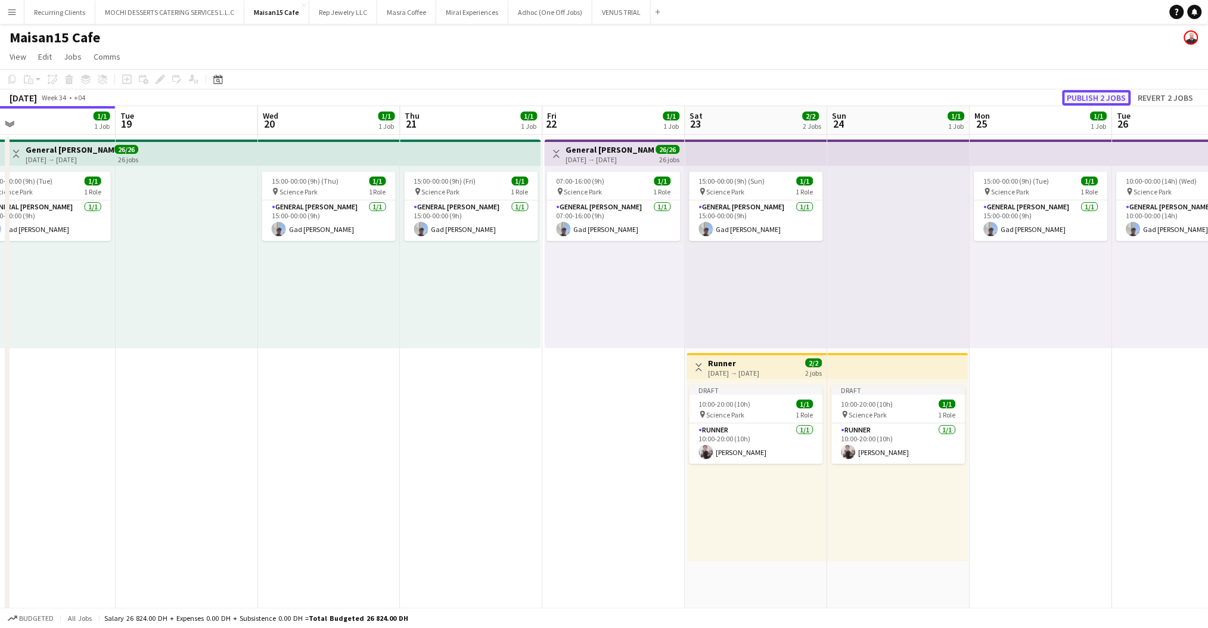
click at [1106, 97] on button "Publish 2 jobs" at bounding box center [1097, 98] width 69 height 16
